Goal: Task Accomplishment & Management: Complete application form

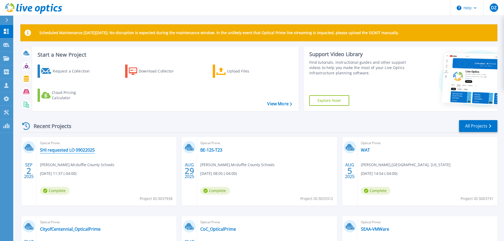
click at [79, 148] on link "SHI requested LO 09022025" at bounding box center [67, 149] width 55 height 5
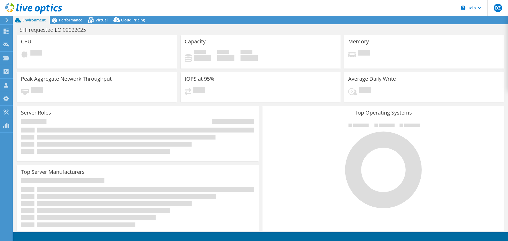
select select "USD"
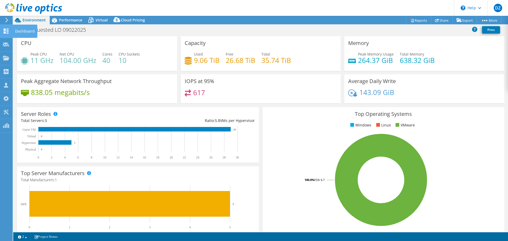
click at [8, 32] on icon at bounding box center [6, 31] width 6 height 5
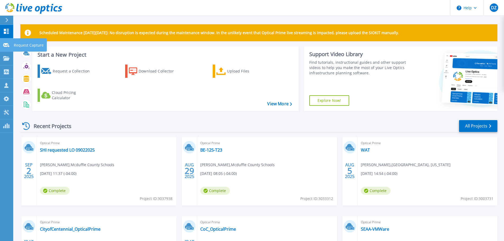
click at [13, 46] on div "Request Capture" at bounding box center [30, 44] width 34 height 13
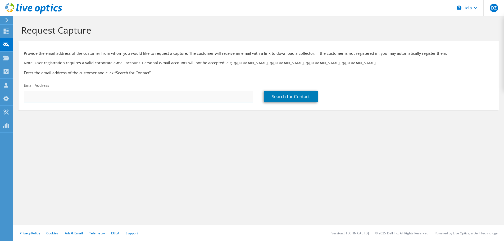
click at [148, 97] on input "text" at bounding box center [138, 97] width 229 height 12
click at [175, 95] on input "text" at bounding box center [138, 97] width 229 height 12
paste input "[EMAIL_ADDRESS][DOMAIN_NAME]"
type input "cosmos.lessau@ahschool.com"
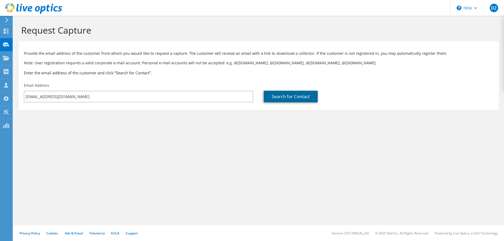
click at [301, 94] on link "Search for Contact" at bounding box center [291, 97] width 54 height 12
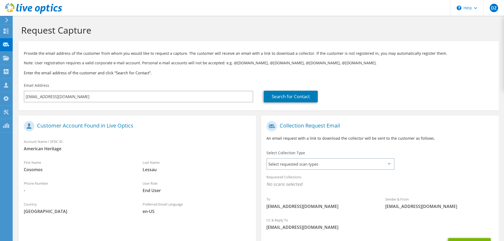
click at [317, 155] on div "Select Collection Type Select requested scan types Server Virtualization Optica…" at bounding box center [330, 159] width 128 height 19
click at [317, 158] on div "Select Collection Type Select requested scan types Server Virtualization Optica…" at bounding box center [330, 159] width 128 height 19
click at [306, 169] on span "Select requested scan types" at bounding box center [330, 164] width 127 height 11
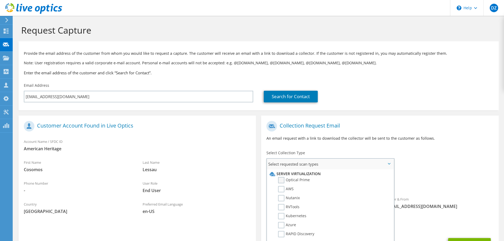
click at [298, 182] on label "Optical Prime" at bounding box center [294, 180] width 32 height 6
click at [0, 0] on input "Optical Prime" at bounding box center [0, 0] width 0 height 0
click at [405, 122] on h1 "Collection Request Email" at bounding box center [378, 126] width 224 height 11
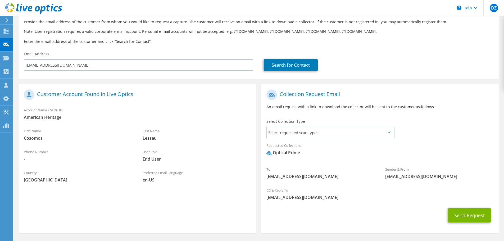
scroll to position [24, 0]
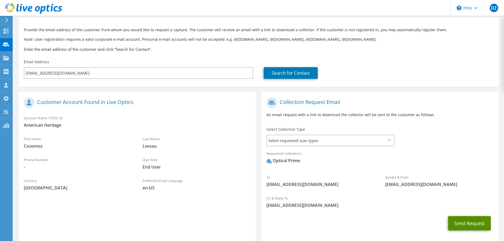
click at [458, 222] on button "Send Request" at bounding box center [469, 223] width 43 height 14
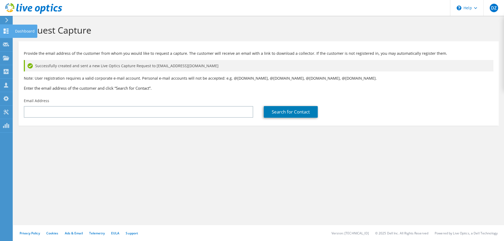
click at [4, 31] on icon at bounding box center [6, 31] width 6 height 5
